Goal: Check status: Check status

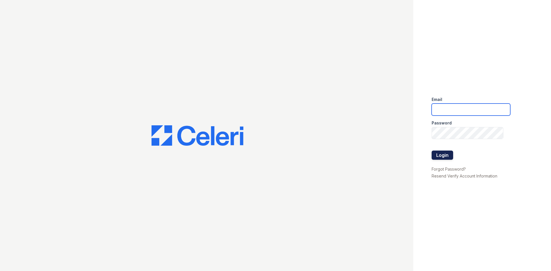
type input "[EMAIL_ADDRESS][DOMAIN_NAME]"
click at [451, 155] on button "Login" at bounding box center [443, 155] width 22 height 9
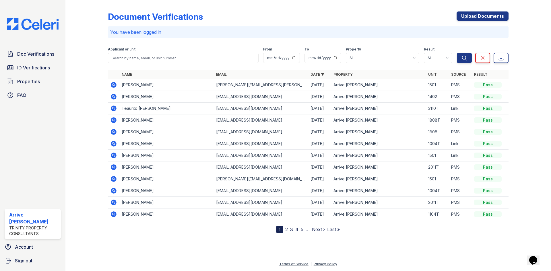
click at [114, 167] on icon at bounding box center [113, 166] width 1 height 1
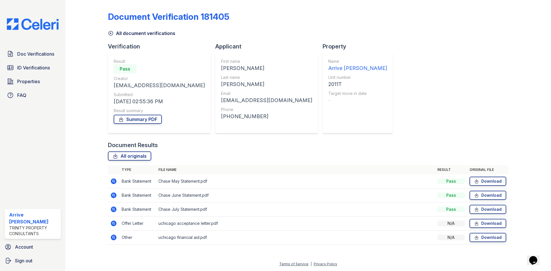
drag, startPoint x: 113, startPoint y: 224, endPoint x: 121, endPoint y: 225, distance: 8.1
click at [114, 224] on icon at bounding box center [113, 223] width 7 height 7
drag, startPoint x: 114, startPoint y: 181, endPoint x: 186, endPoint y: 182, distance: 72.4
click at [114, 181] on icon at bounding box center [113, 181] width 7 height 7
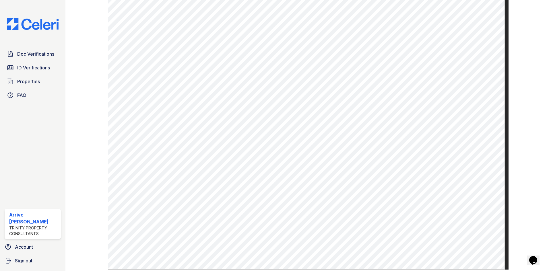
scroll to position [287, 0]
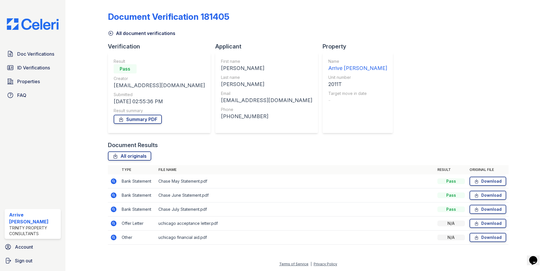
drag, startPoint x: 114, startPoint y: 224, endPoint x: 163, endPoint y: 222, distance: 48.6
click at [114, 224] on icon at bounding box center [113, 223] width 7 height 7
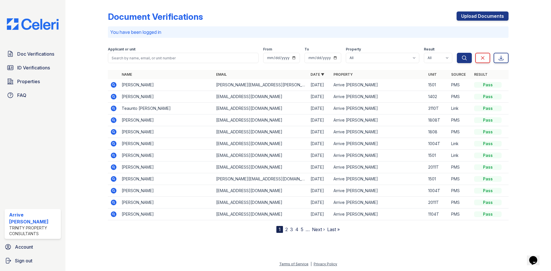
click at [113, 203] on icon at bounding box center [113, 202] width 1 height 1
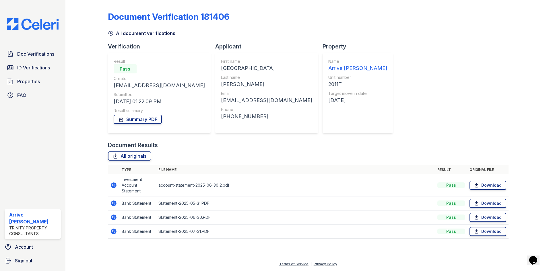
click at [113, 186] on icon at bounding box center [113, 184] width 1 height 1
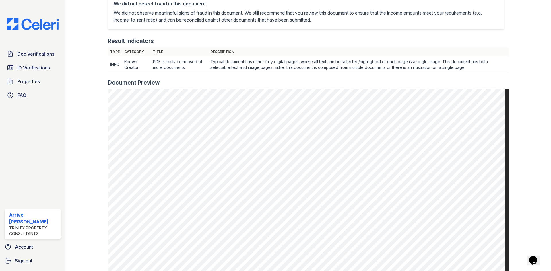
scroll to position [144, 0]
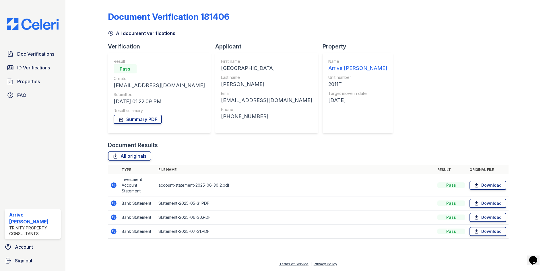
click at [112, 202] on icon at bounding box center [114, 204] width 6 height 6
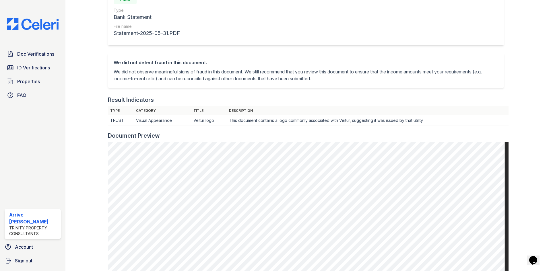
scroll to position [115, 0]
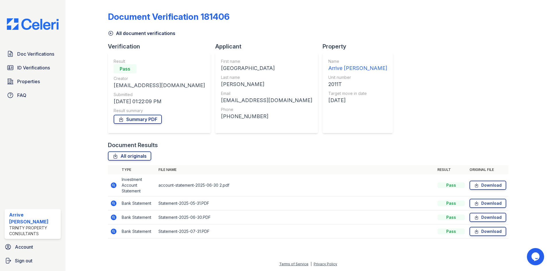
click at [115, 217] on icon at bounding box center [114, 218] width 6 height 6
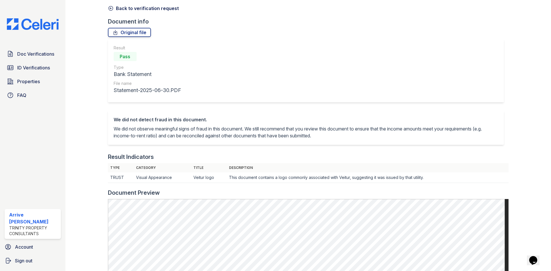
scroll to position [115, 0]
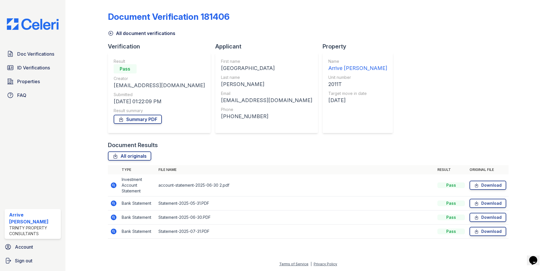
click at [114, 233] on icon at bounding box center [114, 232] width 6 height 6
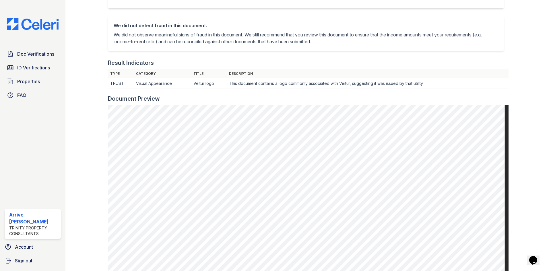
scroll to position [86, 0]
